Goal: Find specific page/section: Find specific page/section

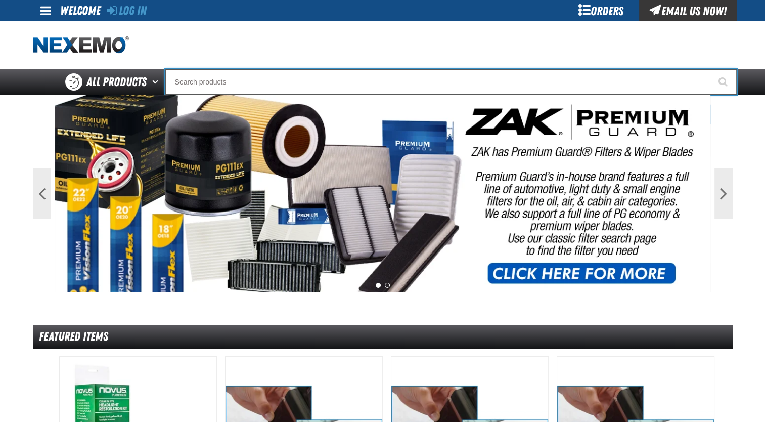
click at [322, 91] on input "Search" at bounding box center [451, 81] width 572 height 25
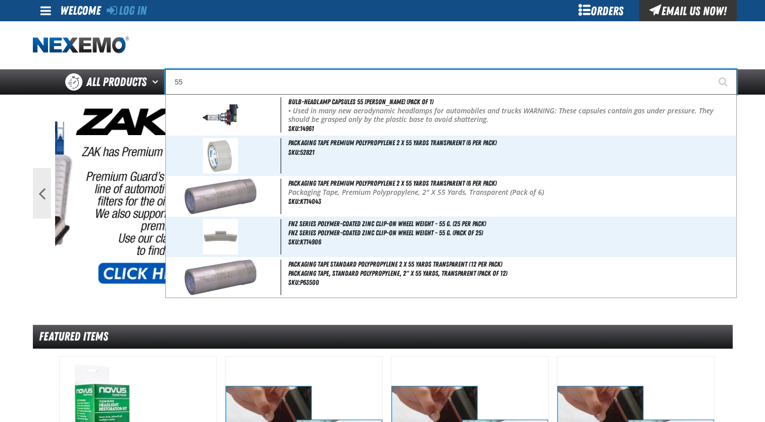
type input "5"
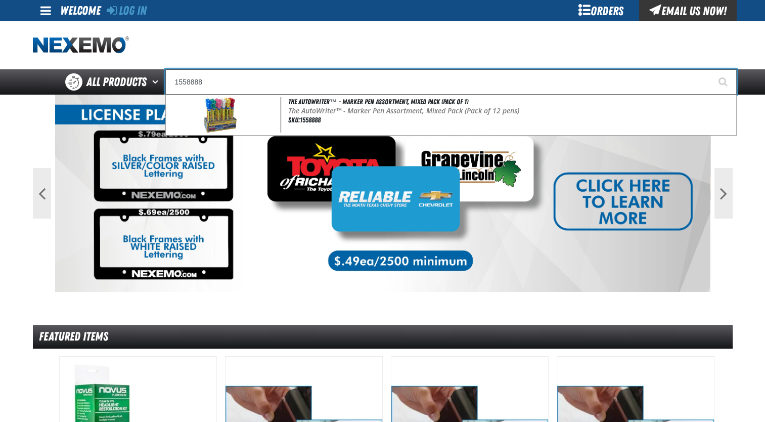
type input "1558888"
click at [712, 69] on button "Start Searching" at bounding box center [724, 81] width 25 height 25
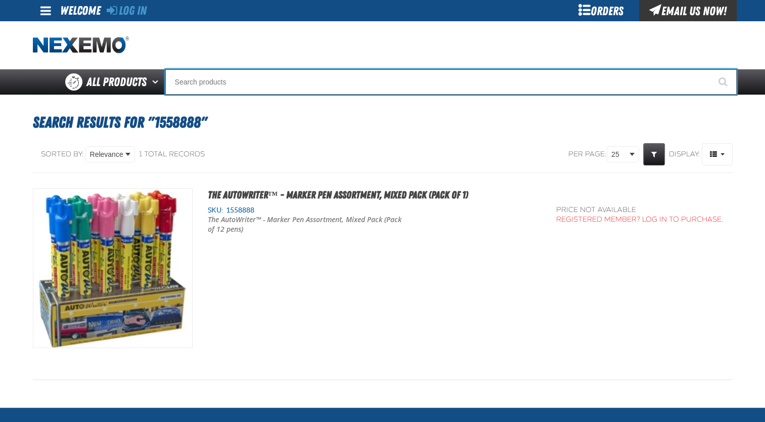
click at [231, 86] on input "Search" at bounding box center [451, 81] width 572 height 25
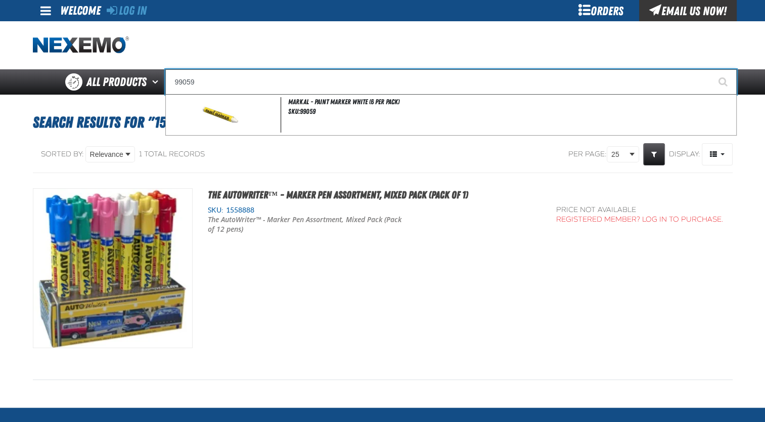
type input "99059"
